Goal: Task Accomplishment & Management: Complete application form

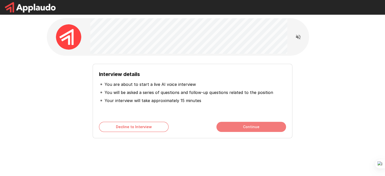
click at [256, 126] on button "Continue" at bounding box center [251, 127] width 70 height 10
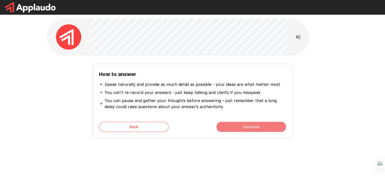
click at [264, 124] on button "Continue" at bounding box center [251, 127] width 70 height 10
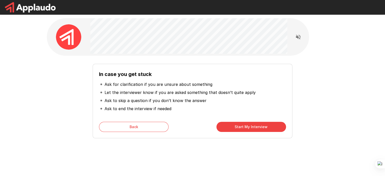
click at [259, 126] on button "Start My Interview" at bounding box center [251, 127] width 70 height 10
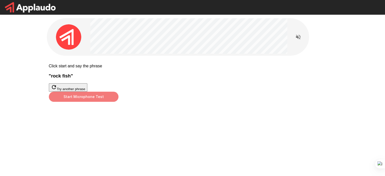
click at [118, 102] on button "Start Microphone Test" at bounding box center [84, 97] width 70 height 10
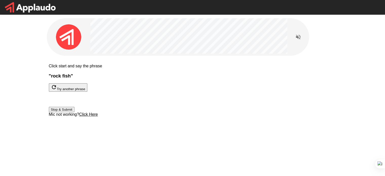
click at [74, 112] on button "Stop & Submit" at bounding box center [62, 109] width 26 height 5
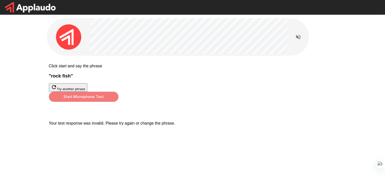
click at [118, 102] on button "Start Microphone Test" at bounding box center [84, 97] width 70 height 10
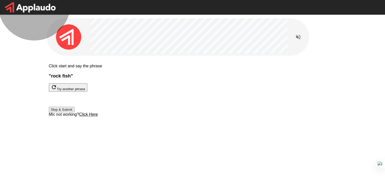
click at [74, 112] on button "Stop & Submit" at bounding box center [62, 109] width 26 height 5
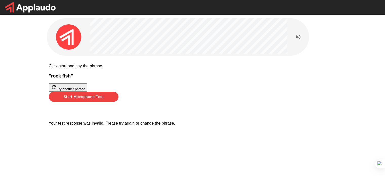
click at [57, 90] on icon "button" at bounding box center [54, 87] width 6 height 6
